Goal: Check status: Check status

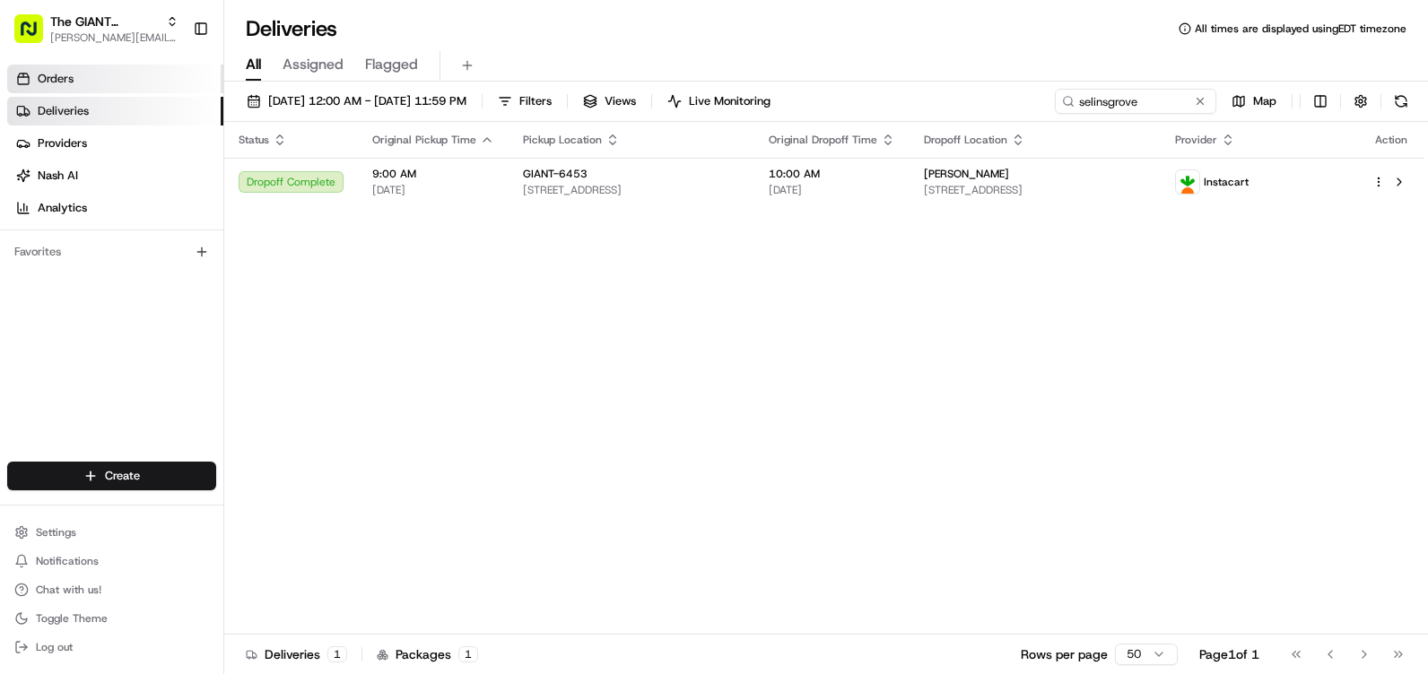
click at [53, 77] on span "Orders" at bounding box center [56, 79] width 36 height 16
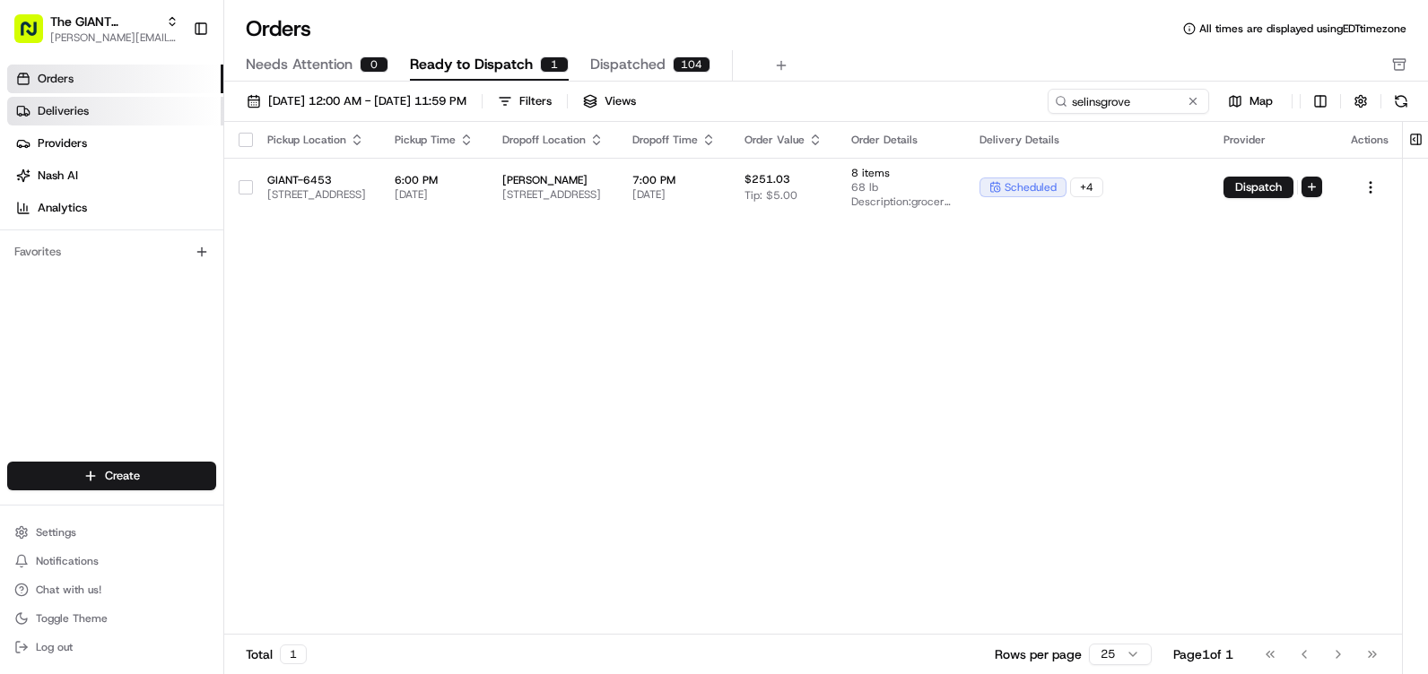
click at [103, 109] on link "Deliveries" at bounding box center [115, 111] width 216 height 29
